Goal: Information Seeking & Learning: Understand process/instructions

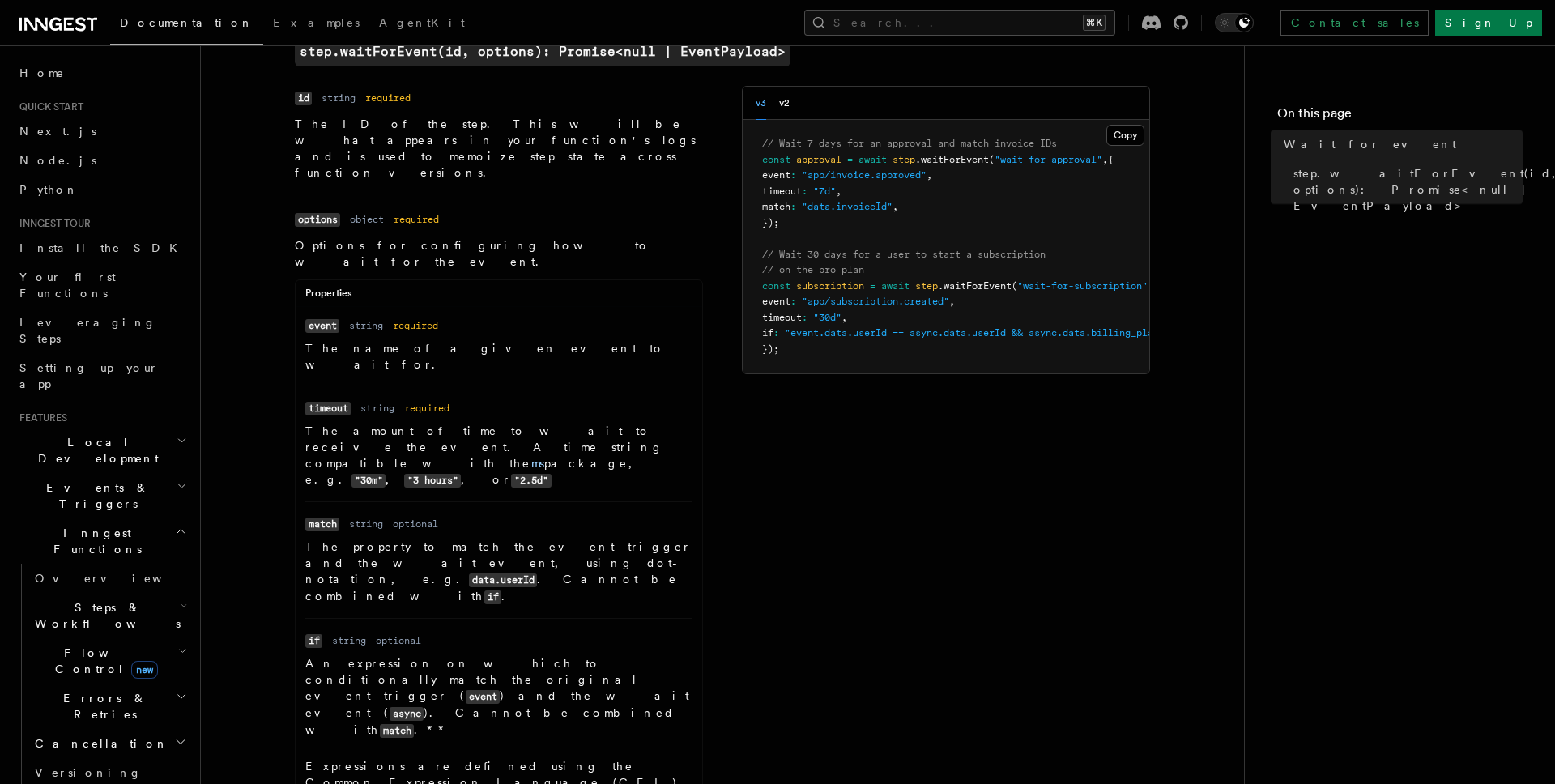
scroll to position [124, 0]
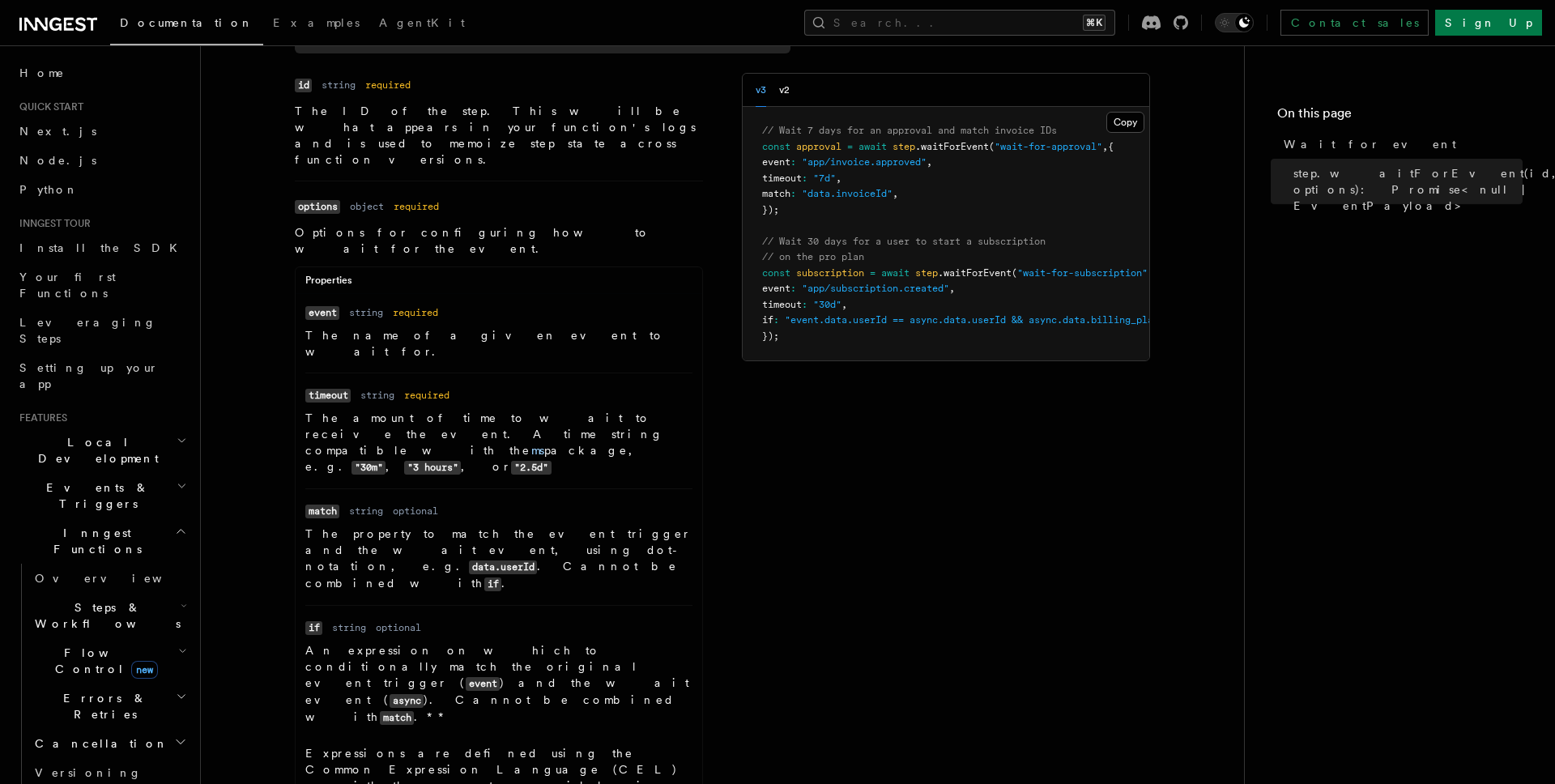
click at [502, 386] on dl "Name timeout Type string Required required Description The amount of time to wa…" at bounding box center [498, 430] width 387 height 89
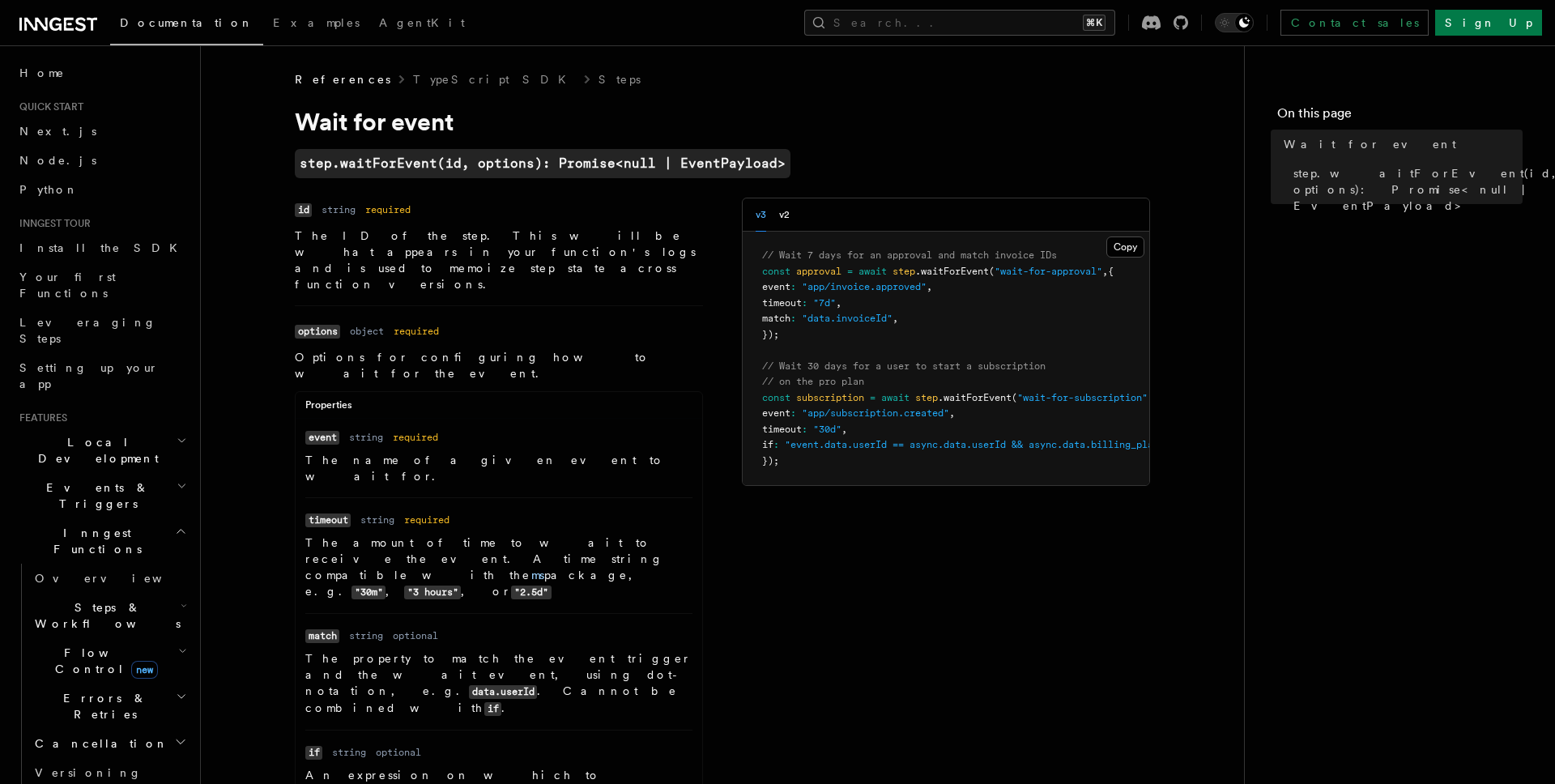
click at [635, 429] on dl "Name event Type string Required required Description The name of a given event …" at bounding box center [498, 456] width 387 height 56
click at [398, 163] on code "step.waitForEvent(id, options): Promise<null | EventPayload>" at bounding box center [542, 163] width 495 height 30
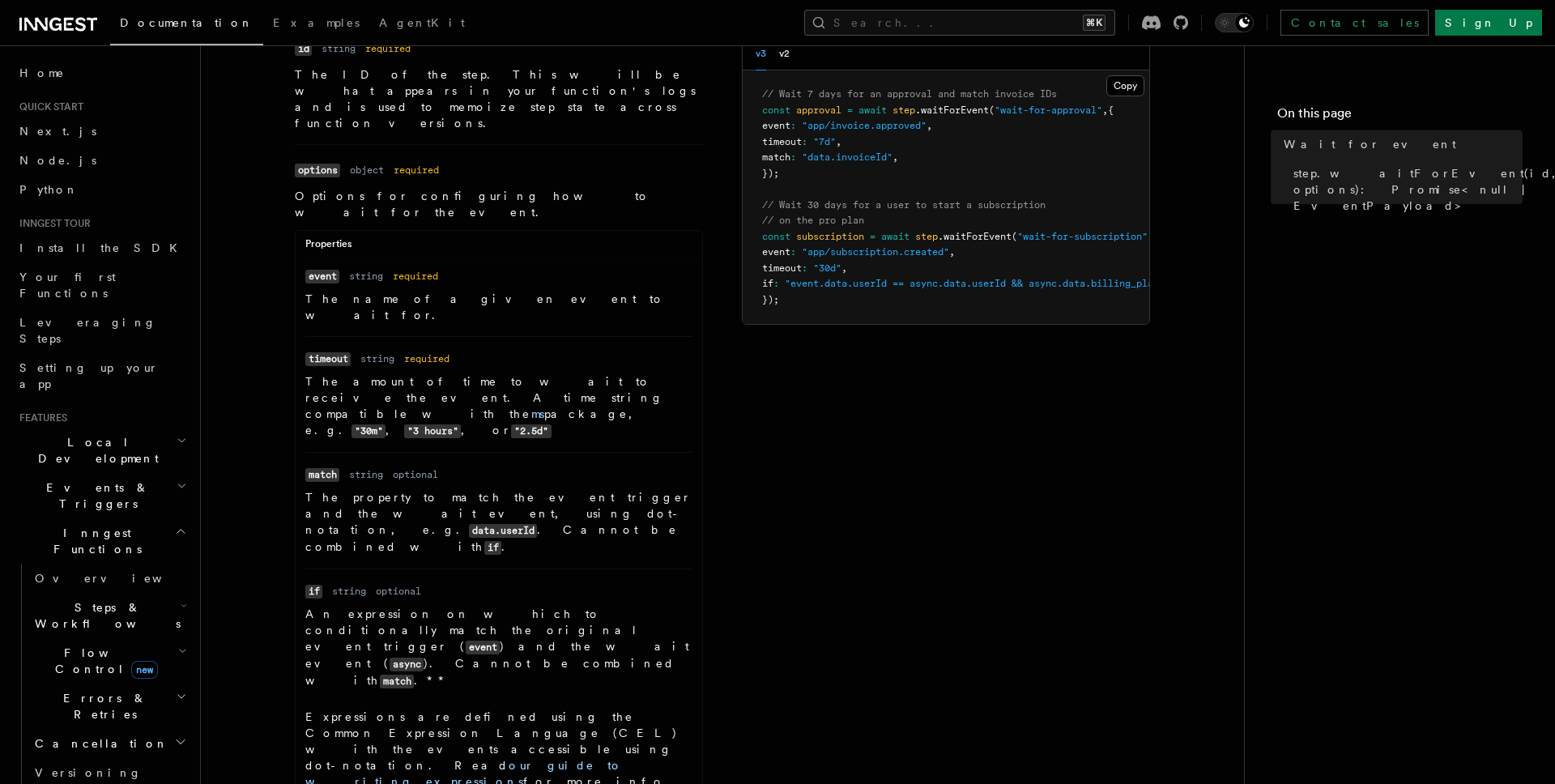
scroll to position [163, 0]
click at [695, 409] on ul "Name event Type string Required required Description The name of a given event …" at bounding box center [499, 565] width 407 height 599
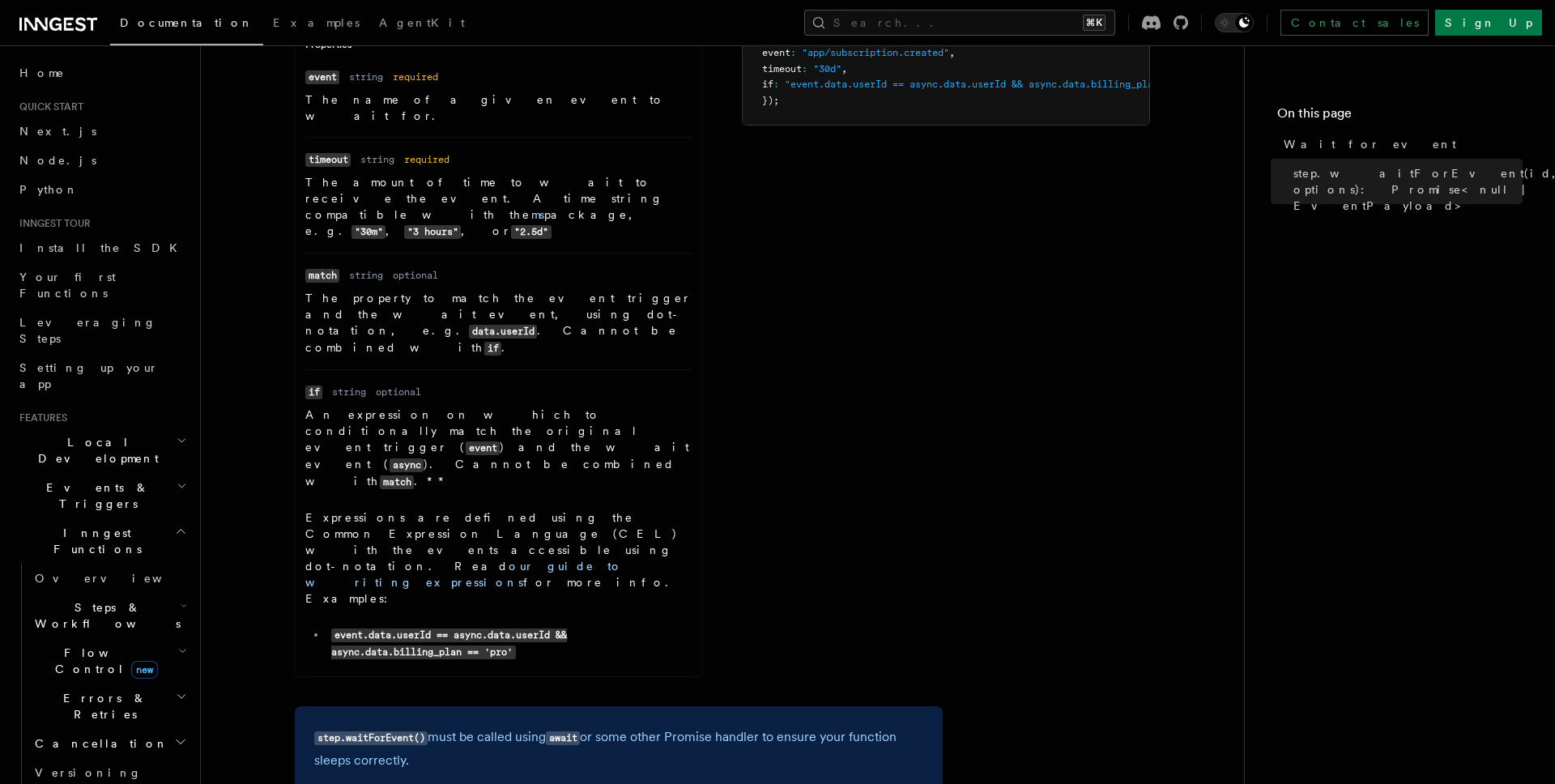
click at [495, 448] on div "Name id Type string Required required Description The ID of the step. This will…" at bounding box center [499, 262] width 409 height 849
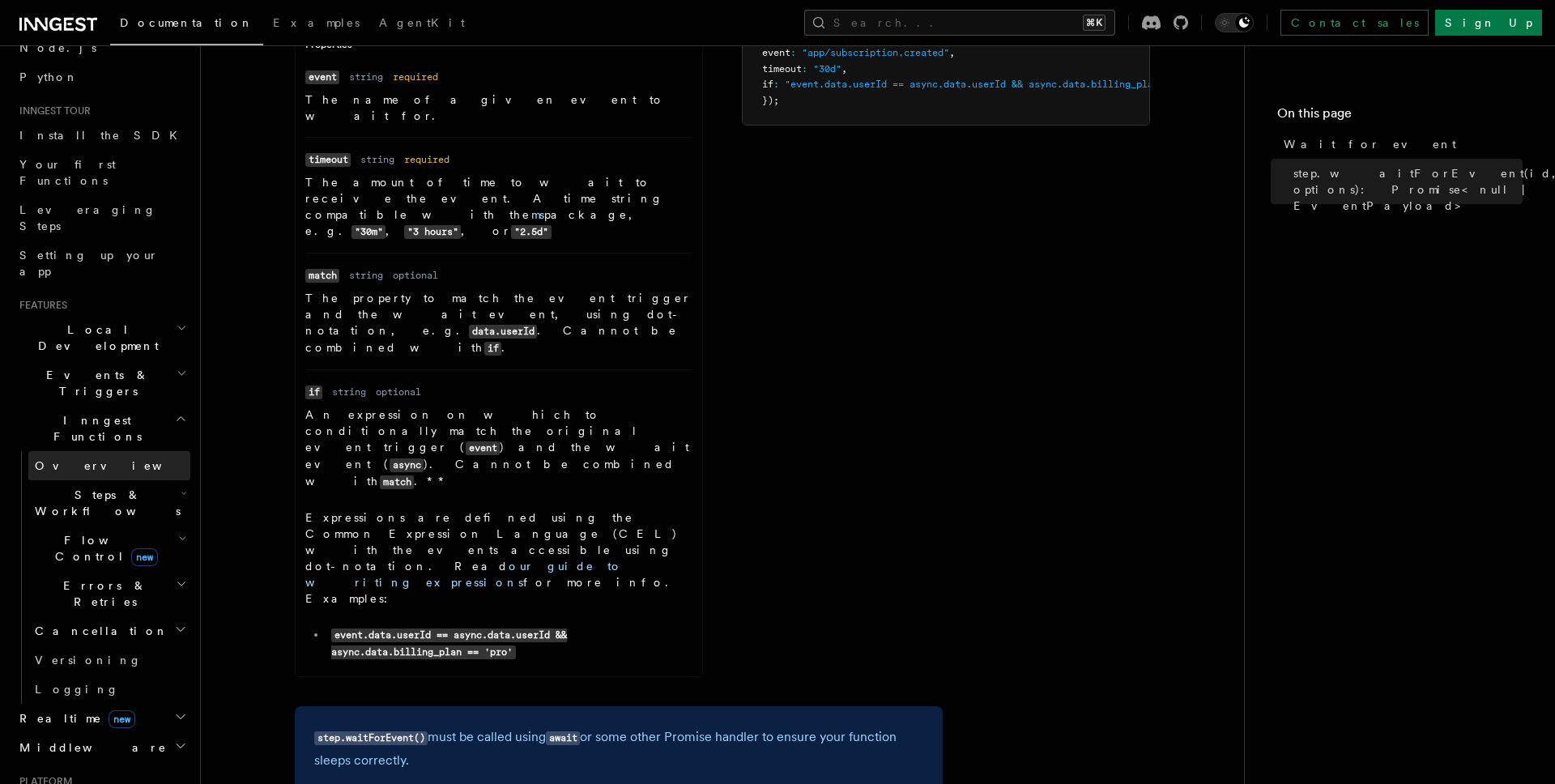
scroll to position [195, 0]
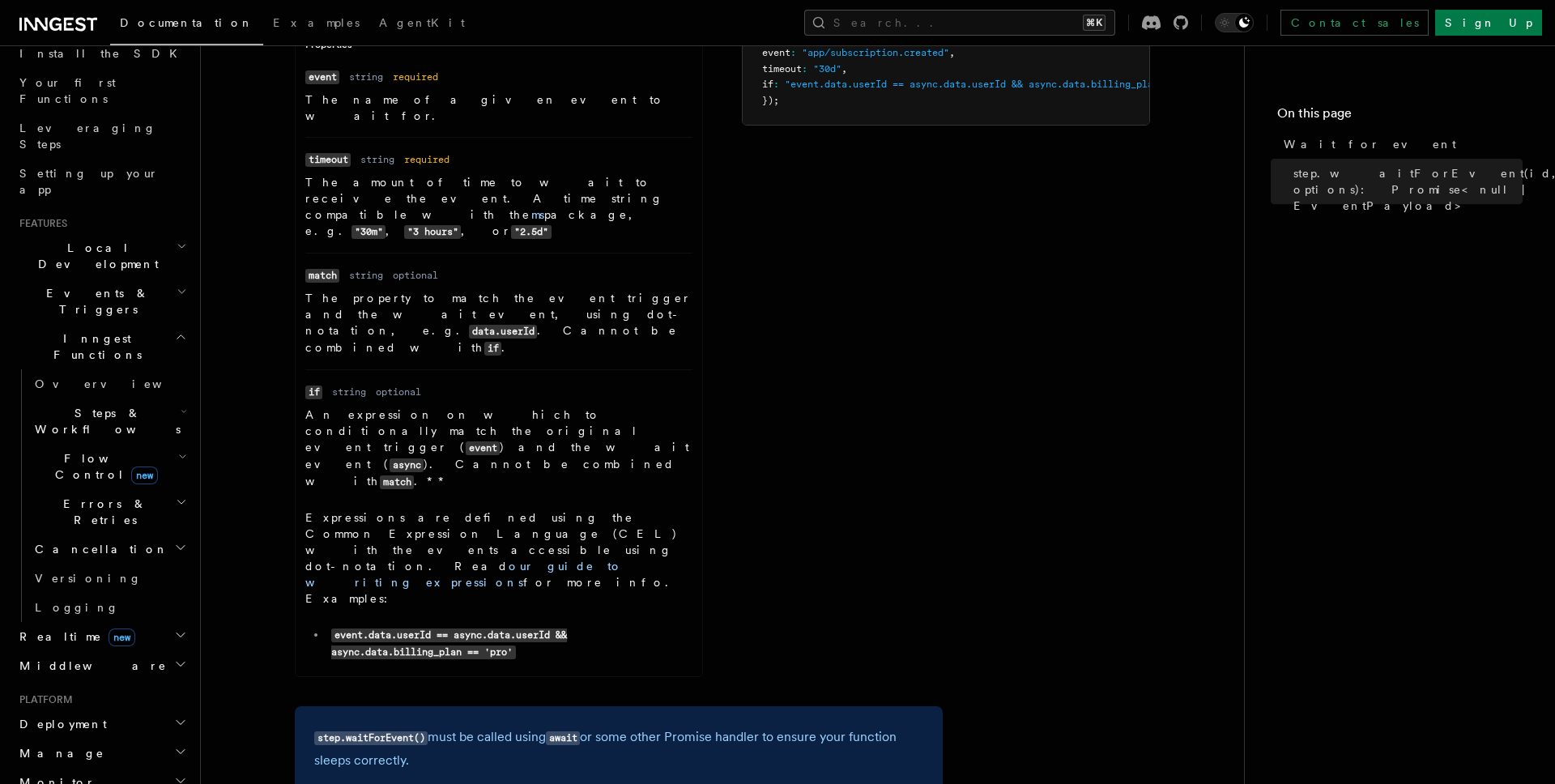
click at [86, 405] on span "Steps & Workflows" at bounding box center [104, 421] width 152 height 32
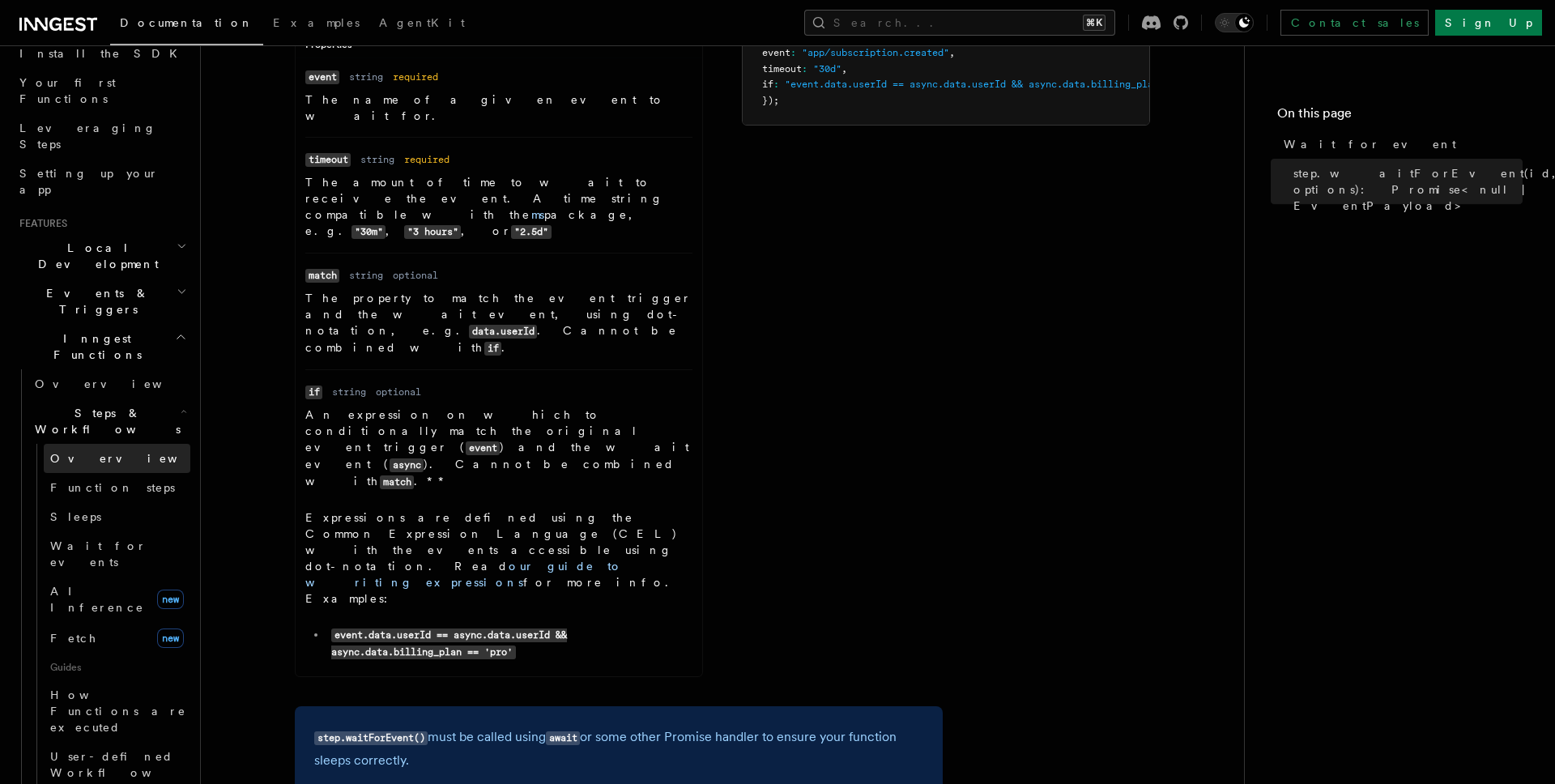
click at [96, 452] on span "Overview" at bounding box center [134, 458] width 167 height 13
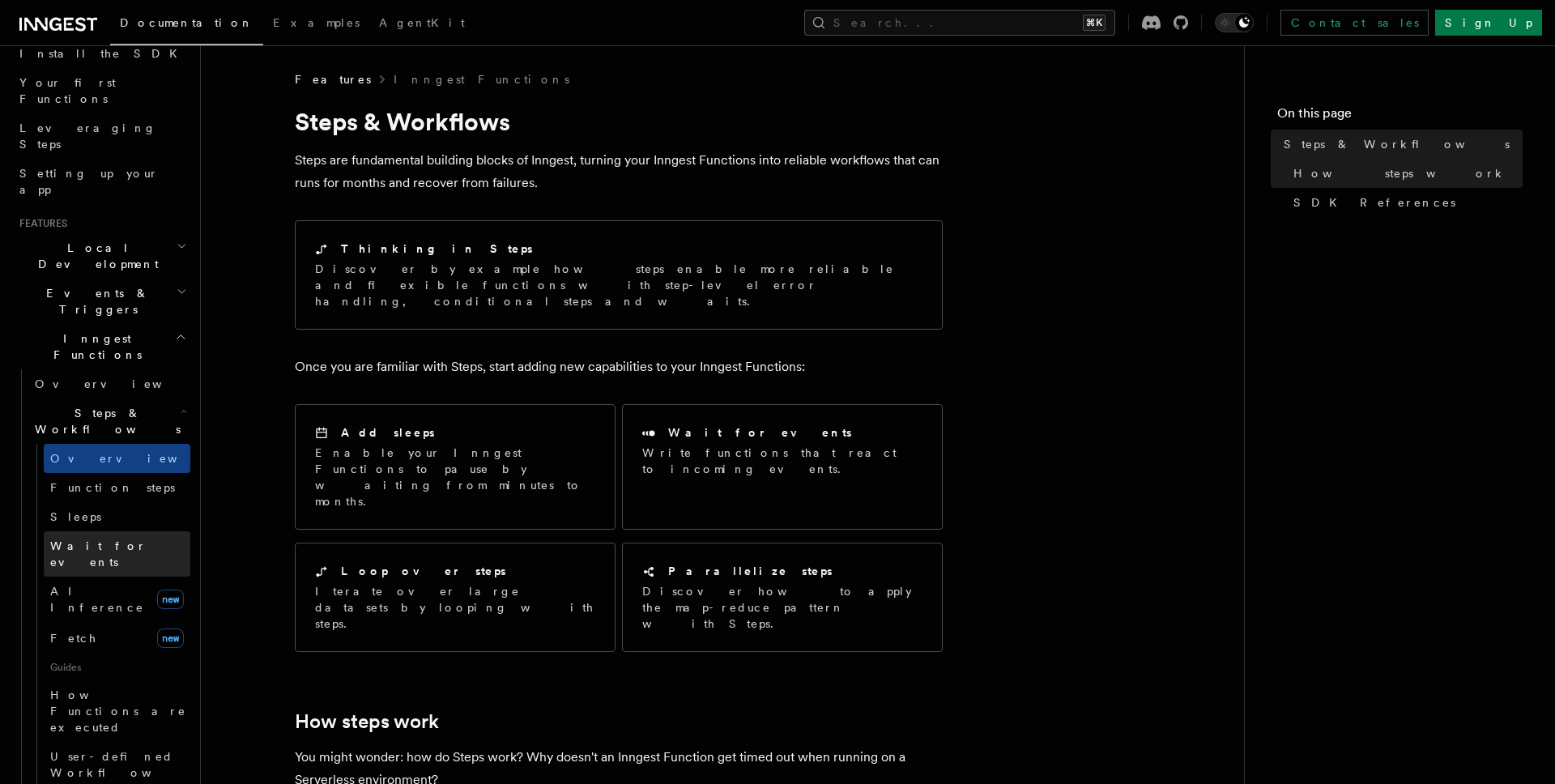
click at [108, 540] on span "Wait for events" at bounding box center [98, 555] width 96 height 30
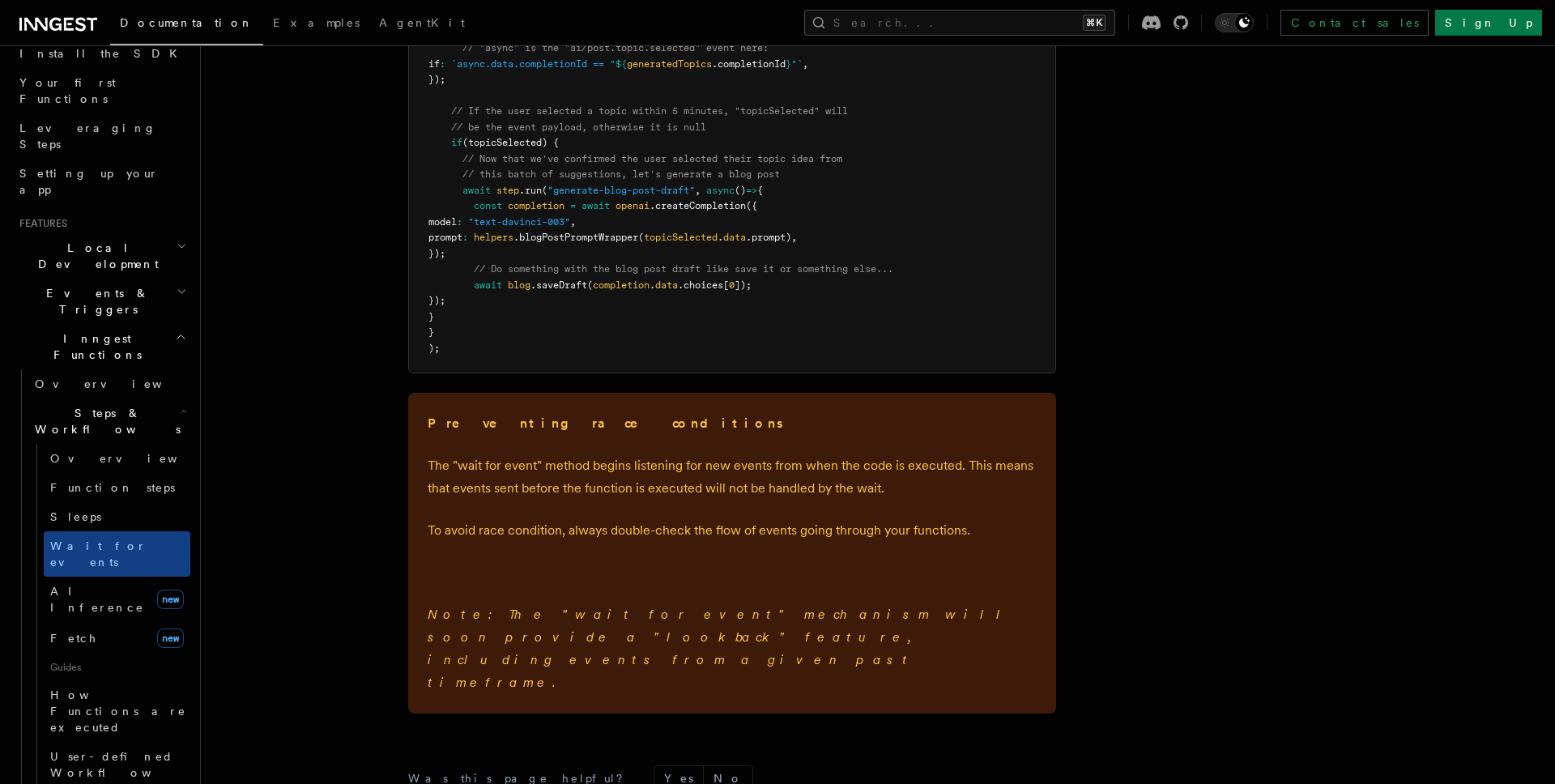
scroll to position [2282, 0]
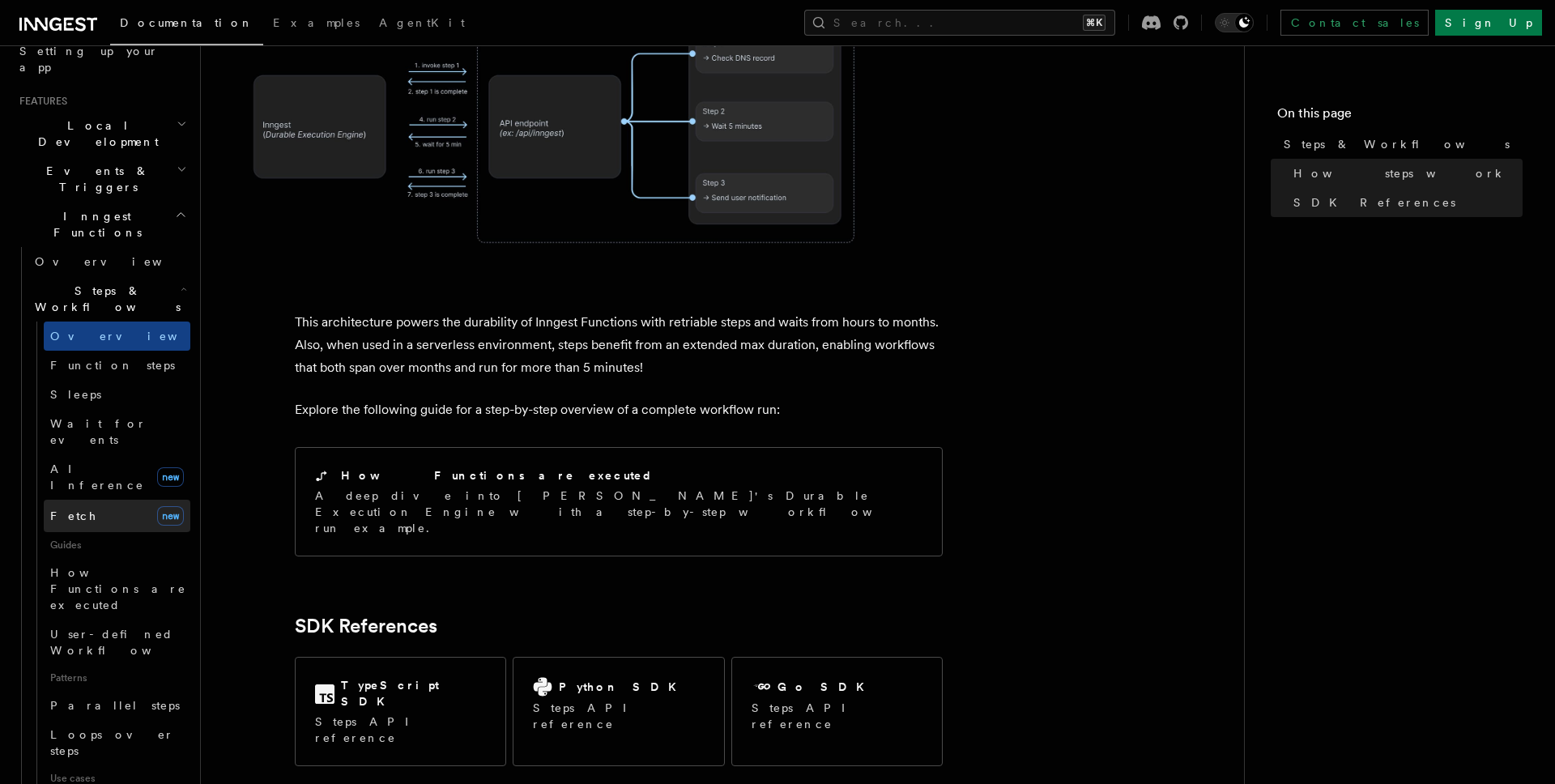
scroll to position [469, 0]
